Goal: Find specific page/section: Find specific page/section

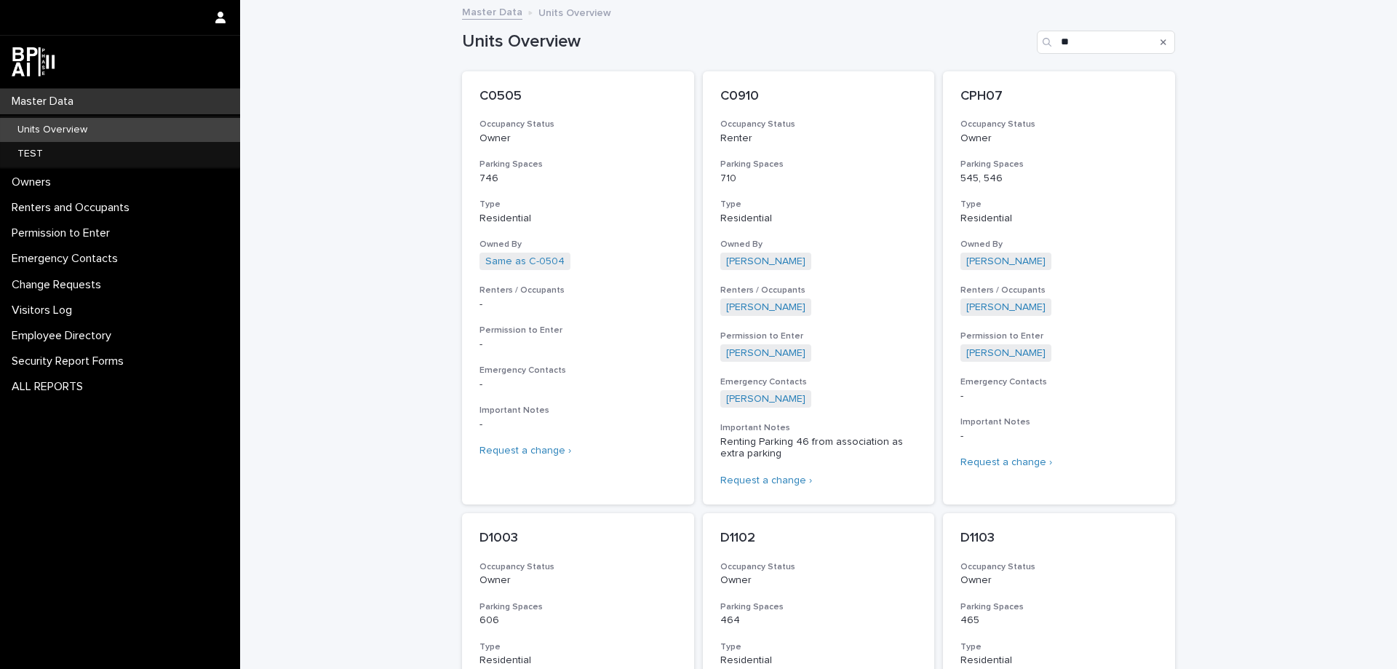
scroll to position [846, 0]
